Goal: Obtain resource: Download file/media

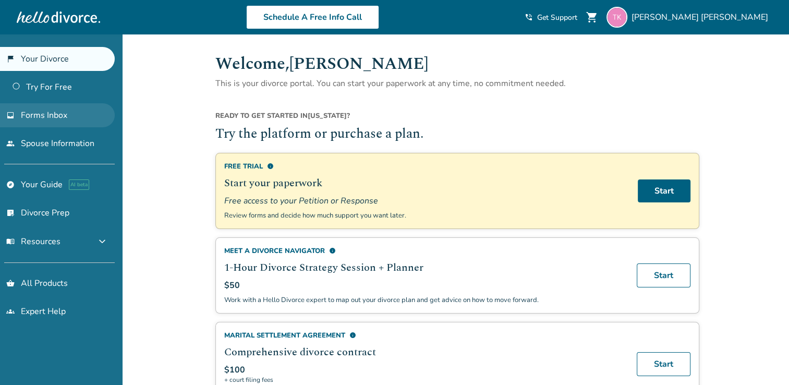
click at [67, 115] on link "inbox Forms Inbox" at bounding box center [57, 115] width 115 height 24
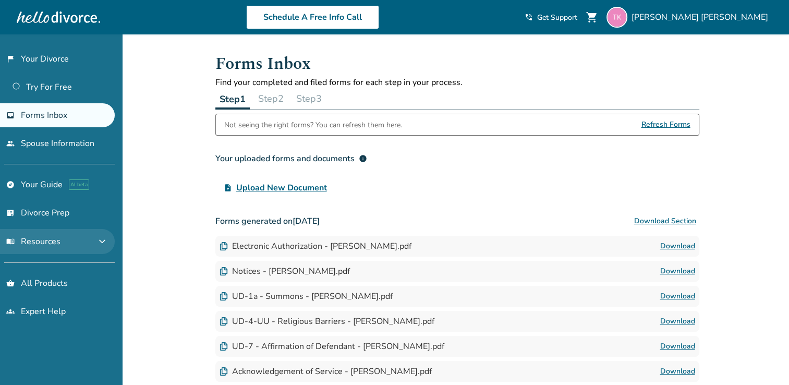
click at [94, 244] on button "menu_book Resources expand_more" at bounding box center [57, 241] width 115 height 25
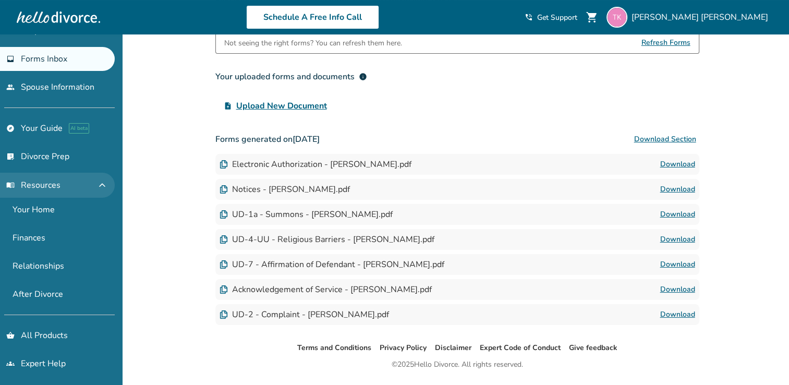
scroll to position [88, 0]
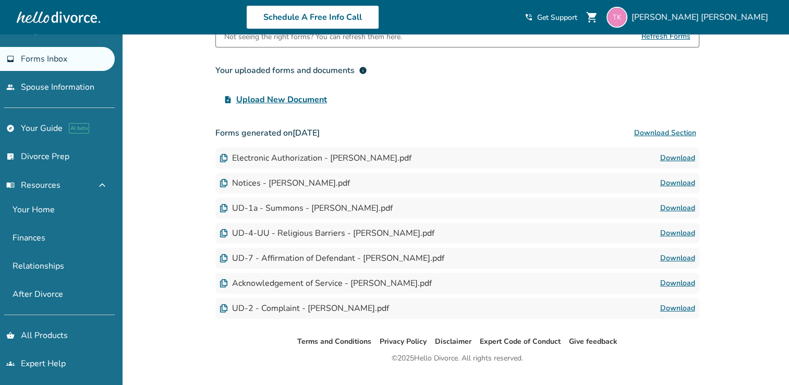
click at [673, 238] on link "Download" at bounding box center [677, 233] width 35 height 13
click at [684, 286] on link "Download" at bounding box center [677, 283] width 35 height 13
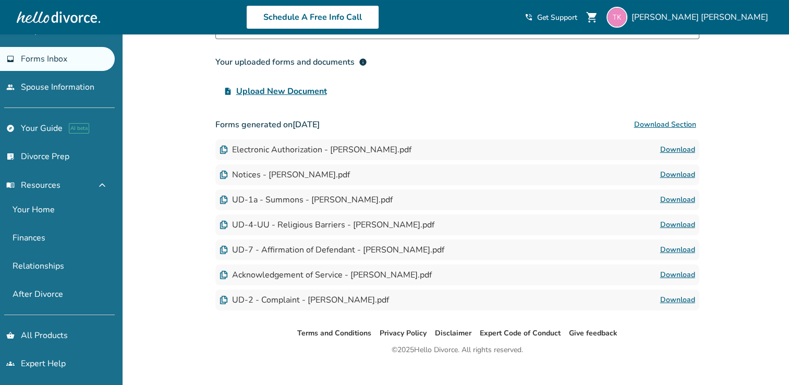
scroll to position [111, 0]
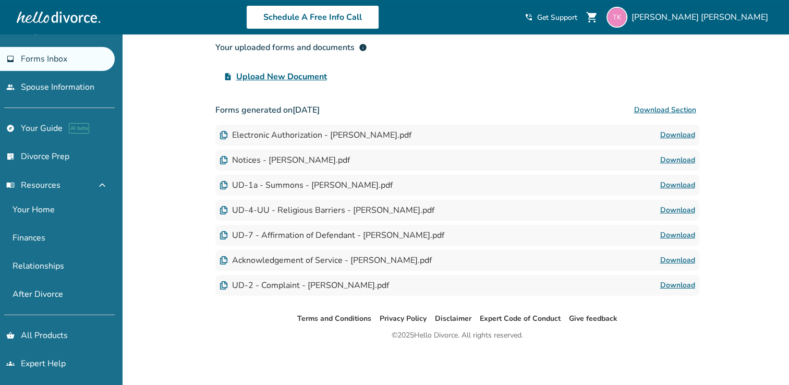
click at [675, 189] on link "Download" at bounding box center [677, 185] width 35 height 13
click at [680, 139] on link "Download" at bounding box center [677, 135] width 35 height 13
click at [286, 70] on span "Upload New Document" at bounding box center [281, 76] width 91 height 13
click at [0, 0] on input "upload_file Upload New Document" at bounding box center [0, 0] width 0 height 0
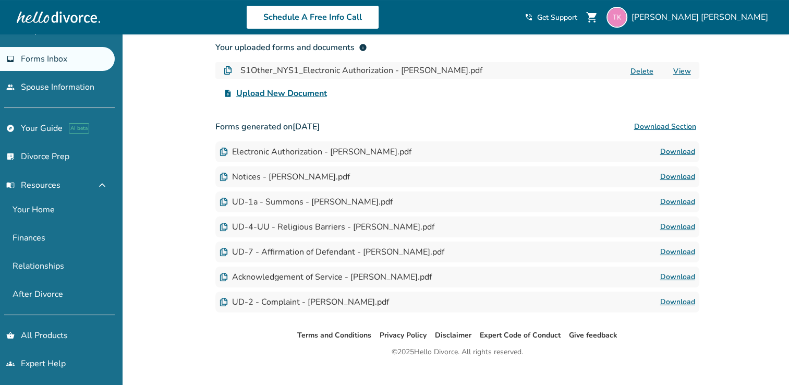
click at [683, 180] on link "Download" at bounding box center [677, 176] width 35 height 13
click at [680, 257] on link "Download" at bounding box center [677, 251] width 35 height 13
click at [40, 89] on link "people Spouse Information" at bounding box center [57, 87] width 115 height 24
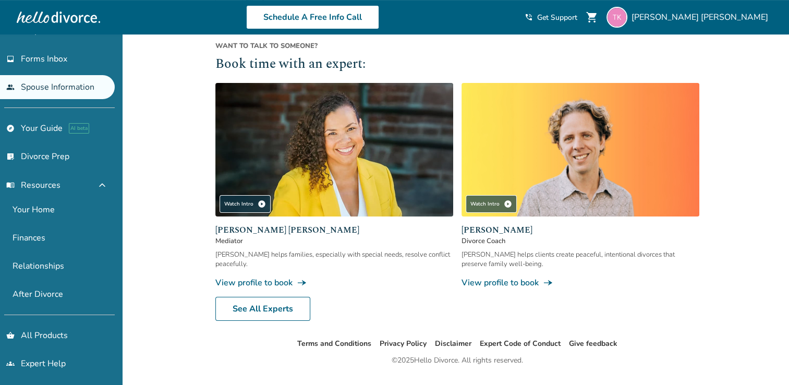
scroll to position [404, 0]
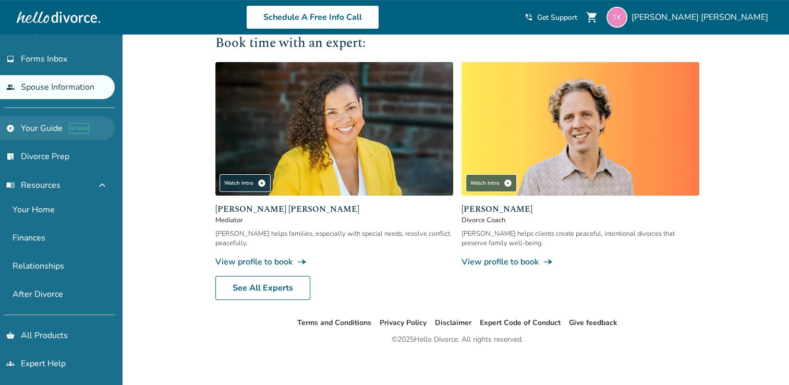
click at [36, 130] on link "explore Your Guide AI beta" at bounding box center [57, 128] width 115 height 24
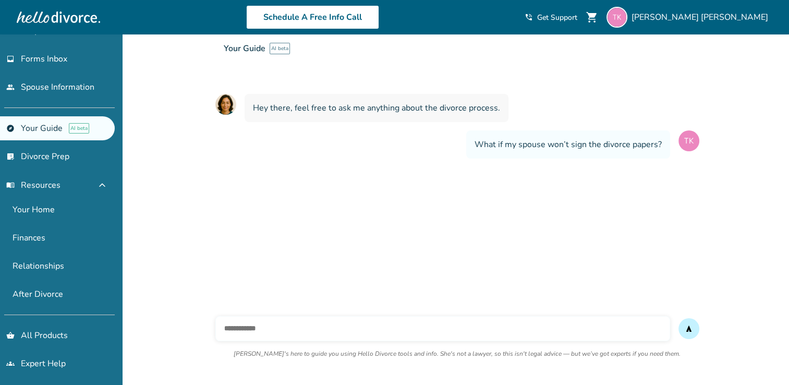
scroll to position [87, 0]
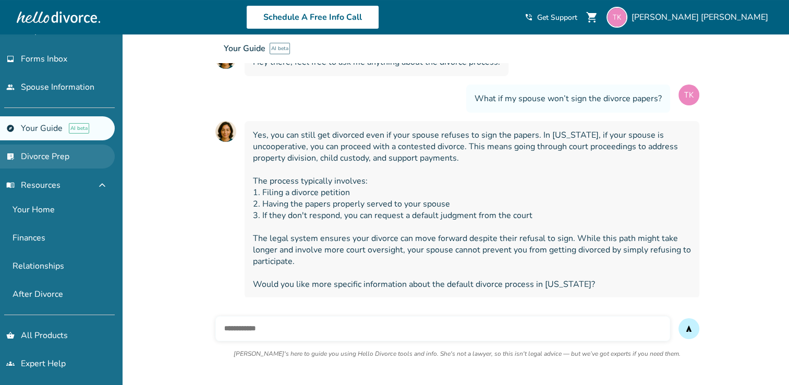
click at [46, 157] on link "list_alt_check Divorce Prep" at bounding box center [57, 156] width 115 height 24
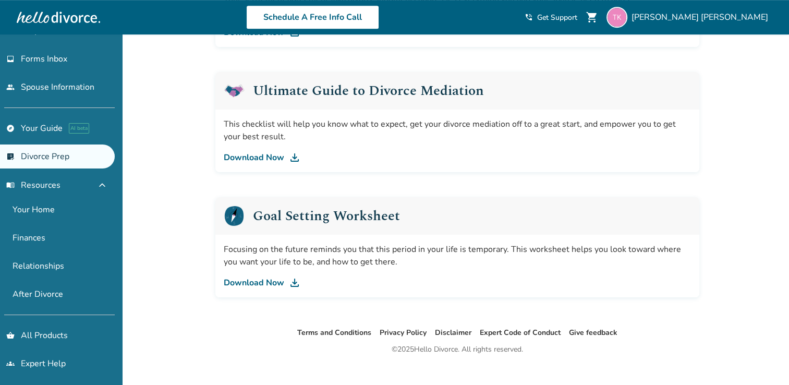
scroll to position [655, 0]
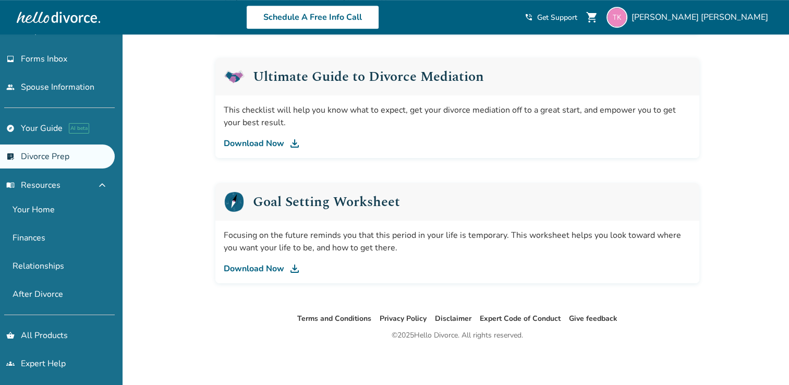
click at [286, 273] on link "Download Now" at bounding box center [457, 268] width 467 height 13
click at [31, 212] on link "Your Home" at bounding box center [57, 210] width 115 height 24
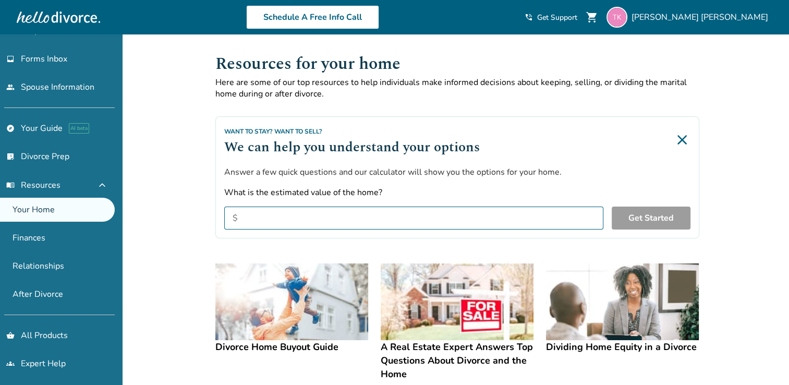
click at [260, 303] on img at bounding box center [291, 301] width 153 height 77
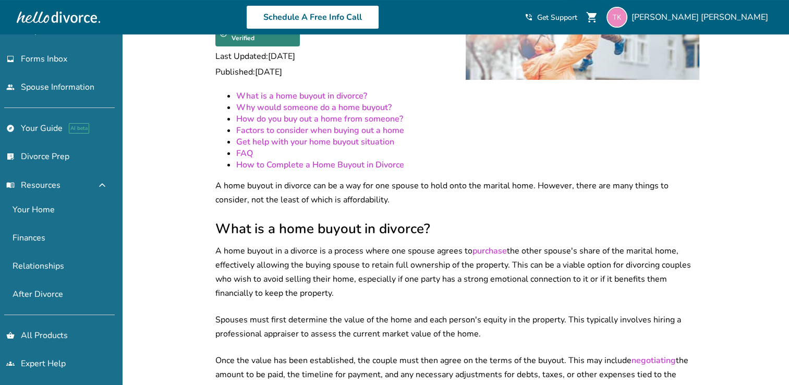
scroll to position [113, 0]
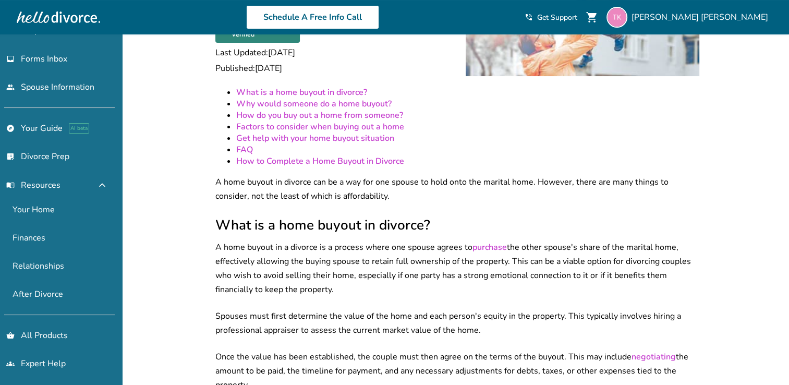
click at [330, 157] on link "How to Complete a Home Buyout in Divorce" at bounding box center [320, 160] width 168 height 11
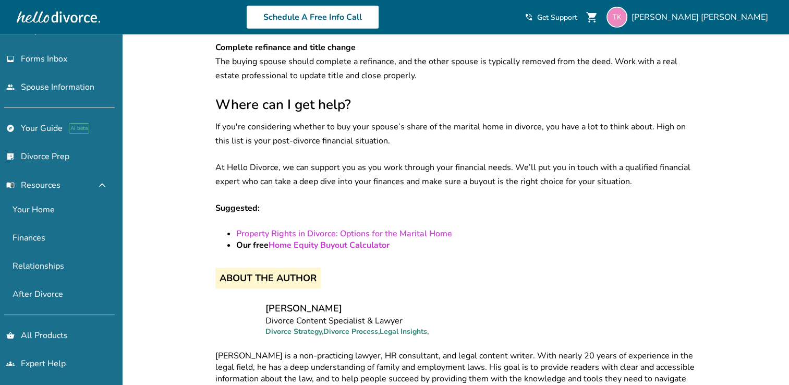
scroll to position [3055, 0]
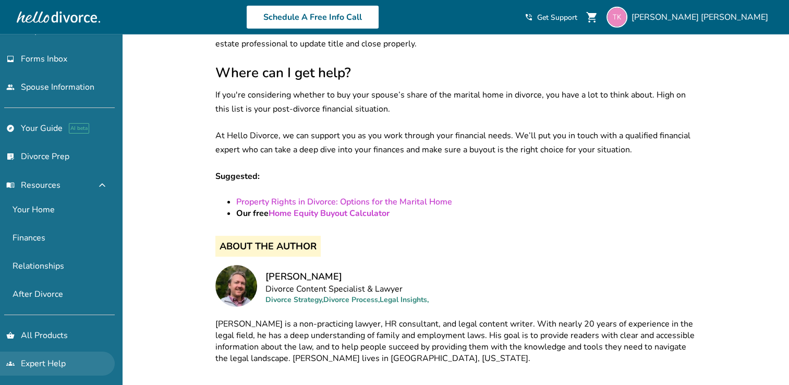
click at [43, 366] on link "groups Expert Help" at bounding box center [57, 363] width 115 height 24
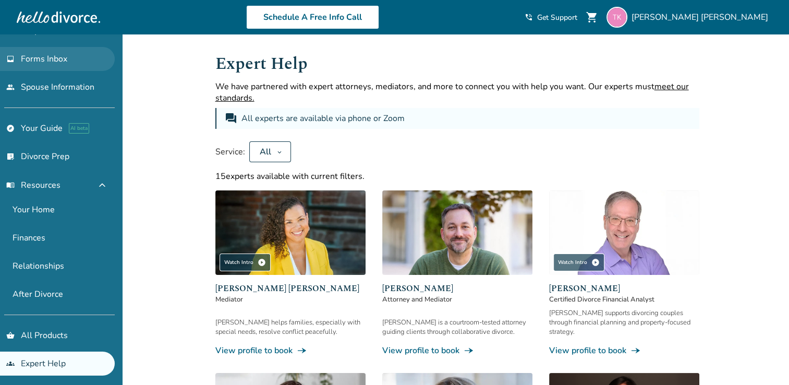
click at [42, 57] on span "Forms Inbox" at bounding box center [44, 58] width 46 height 11
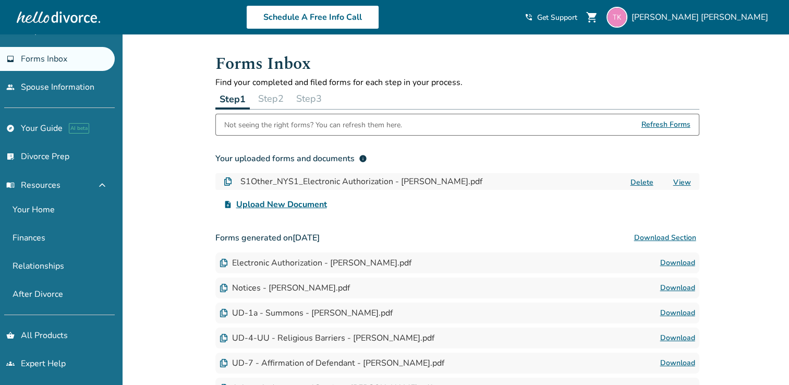
click at [674, 284] on link "Download" at bounding box center [677, 287] width 35 height 13
click at [671, 313] on link "Download" at bounding box center [677, 312] width 35 height 13
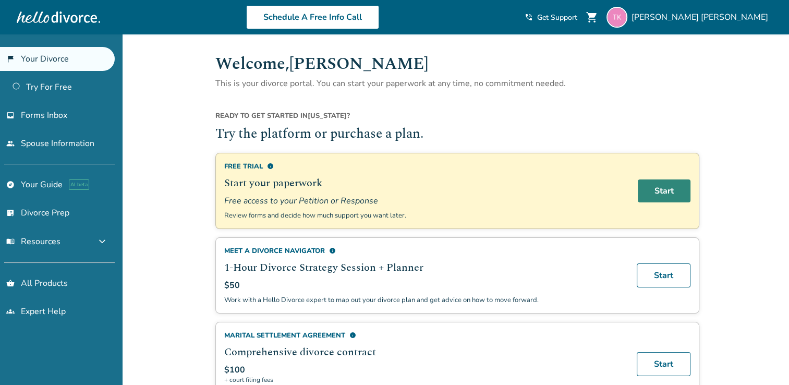
click at [670, 189] on link "Start" at bounding box center [663, 190] width 53 height 23
click at [660, 284] on link "Start" at bounding box center [663, 275] width 54 height 24
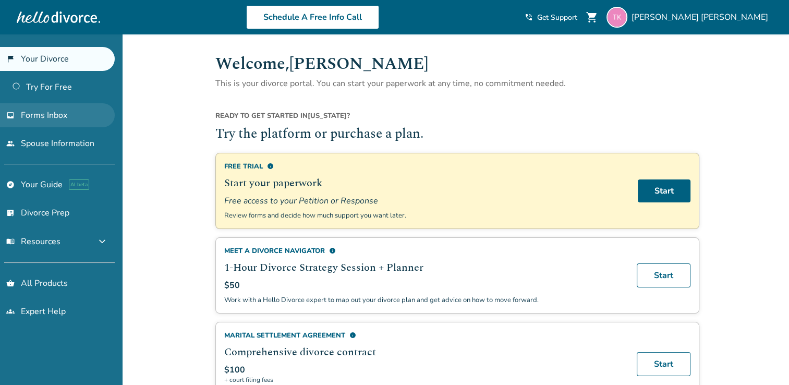
click at [44, 113] on span "Forms Inbox" at bounding box center [44, 114] width 46 height 11
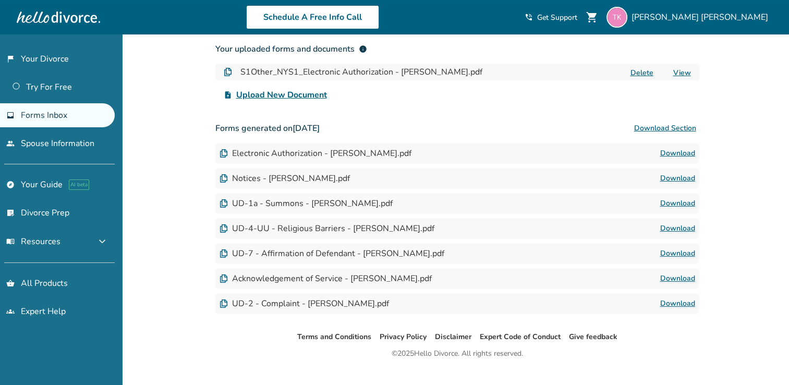
scroll to position [128, 0]
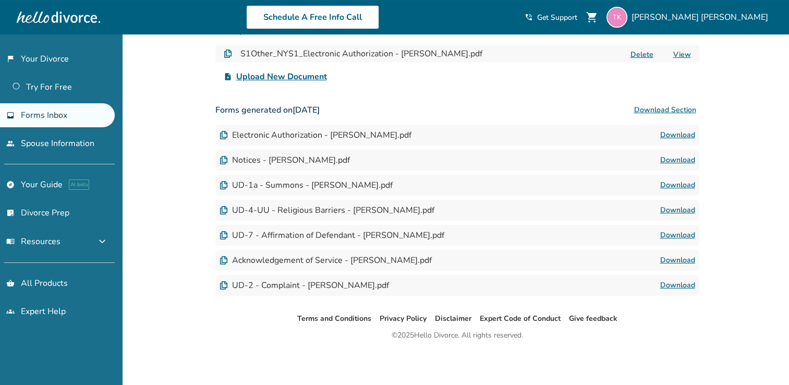
click at [679, 290] on link "Download" at bounding box center [677, 285] width 35 height 13
